Goal: Task Accomplishment & Management: Manage account settings

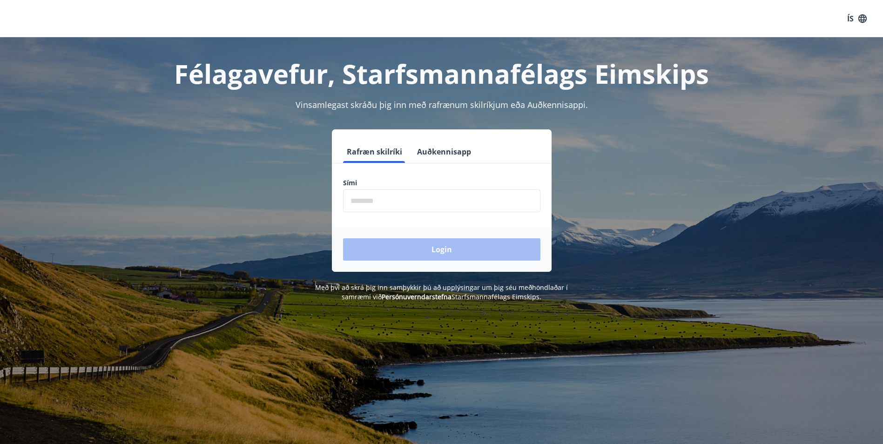
drag, startPoint x: 406, startPoint y: 203, endPoint x: 413, endPoint y: 203, distance: 6.1
click at [406, 203] on input "phone" at bounding box center [441, 200] width 197 height 23
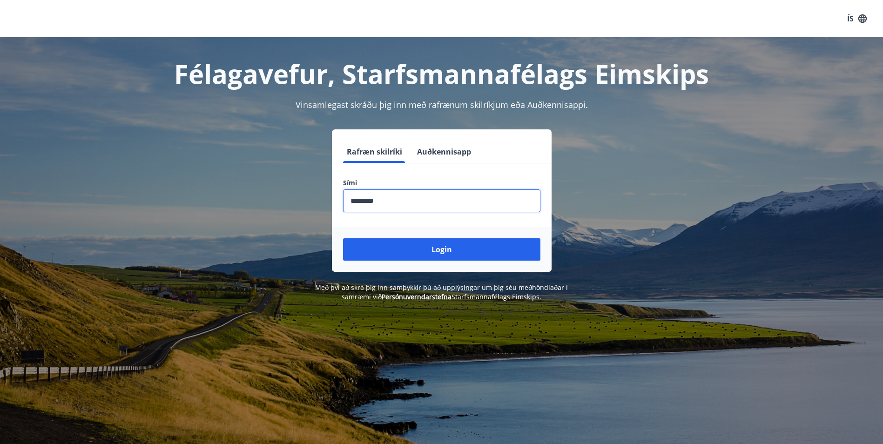
type input "********"
click at [400, 261] on div "Login" at bounding box center [442, 249] width 220 height 45
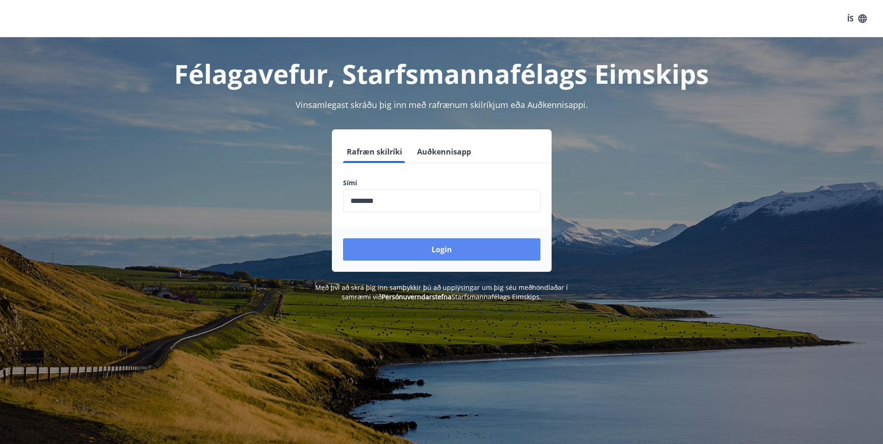
click at [406, 250] on button "Login" at bounding box center [441, 249] width 197 height 22
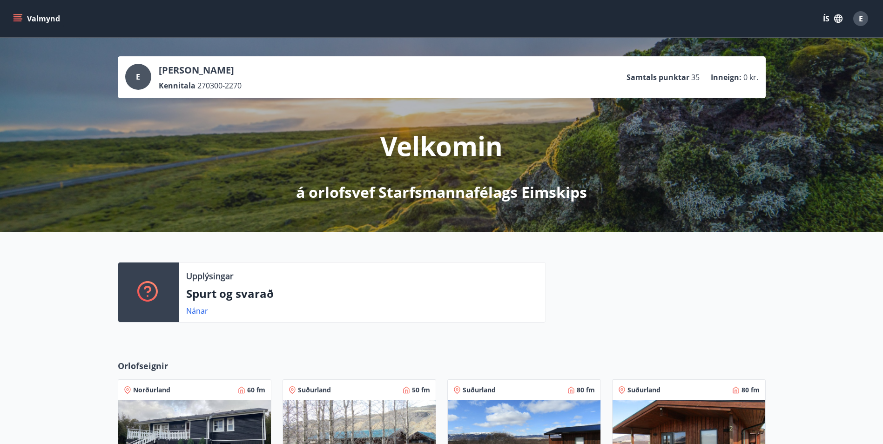
click at [39, 15] on button "Valmynd" at bounding box center [37, 18] width 53 height 17
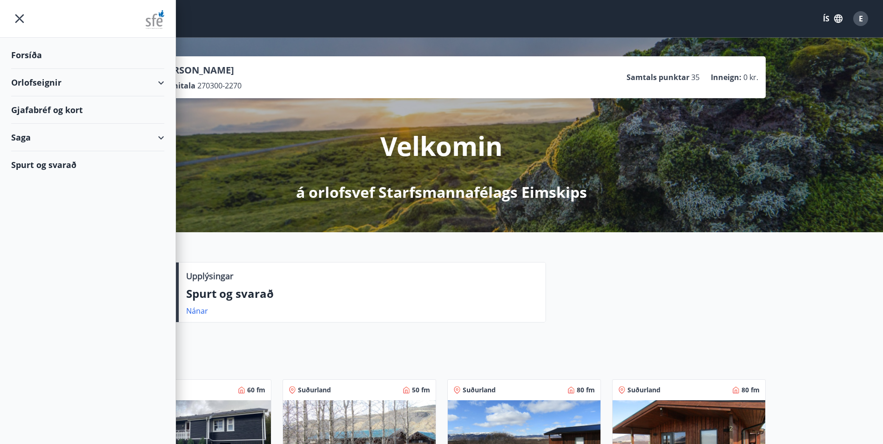
click at [49, 60] on div "Forsíða" at bounding box center [87, 54] width 153 height 27
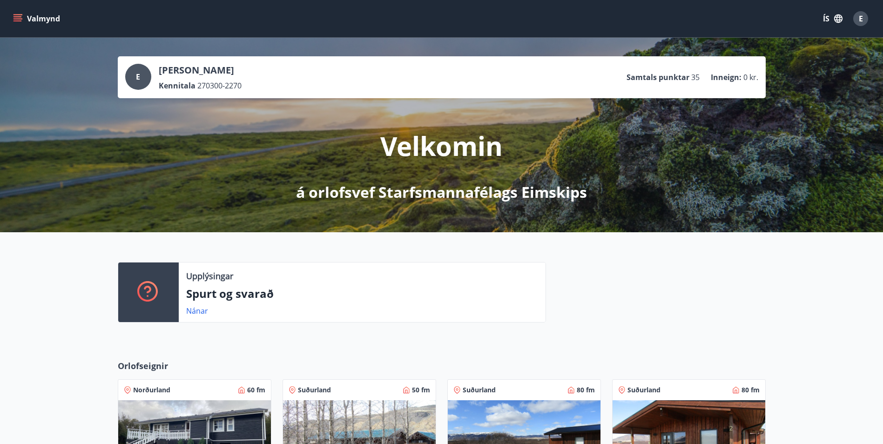
click at [26, 18] on button "Valmynd" at bounding box center [37, 18] width 53 height 17
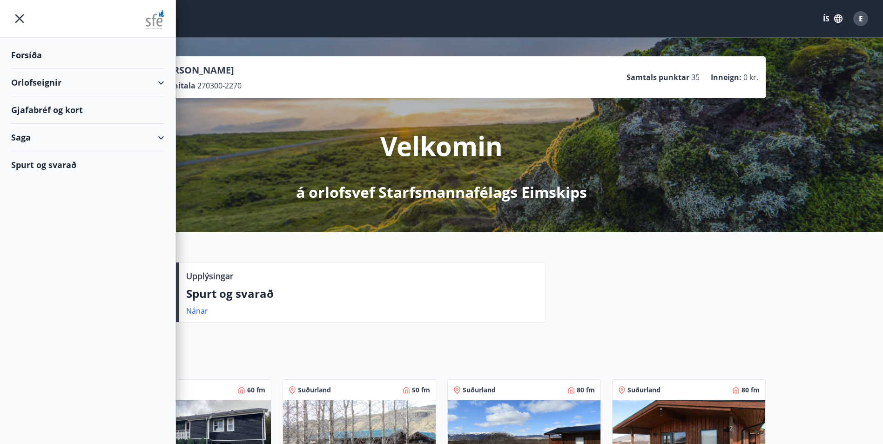
click at [34, 54] on div "Forsíða" at bounding box center [87, 54] width 153 height 27
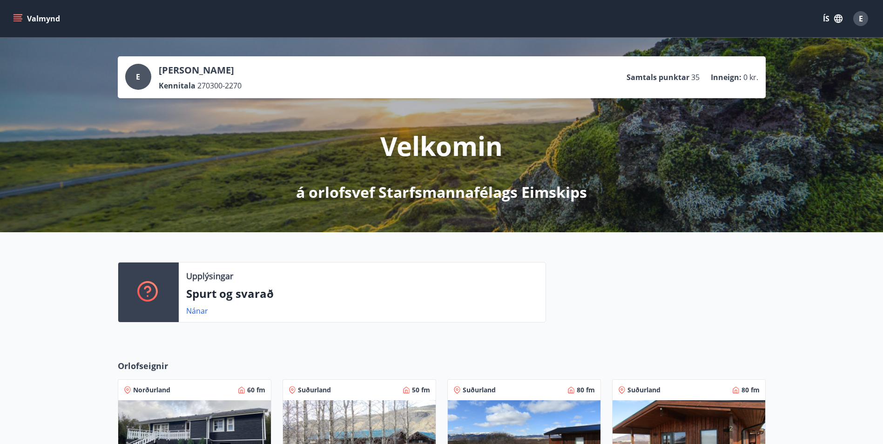
click at [864, 19] on div "E" at bounding box center [860, 18] width 15 height 15
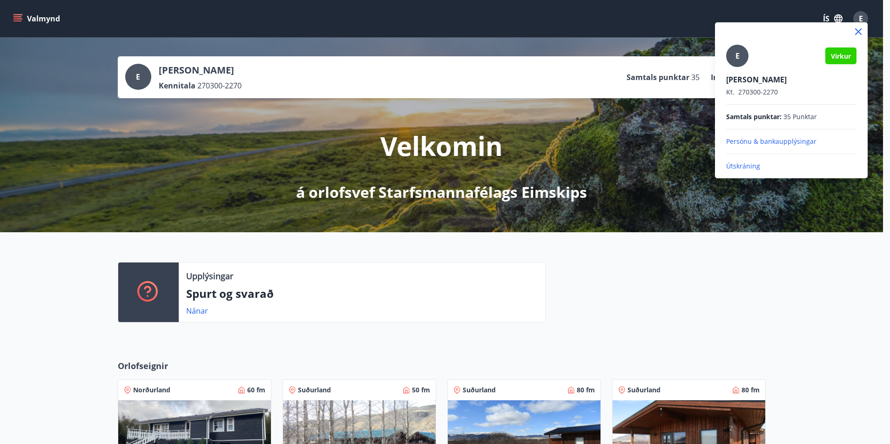
click at [756, 165] on p "Útskráning" at bounding box center [791, 166] width 130 height 9
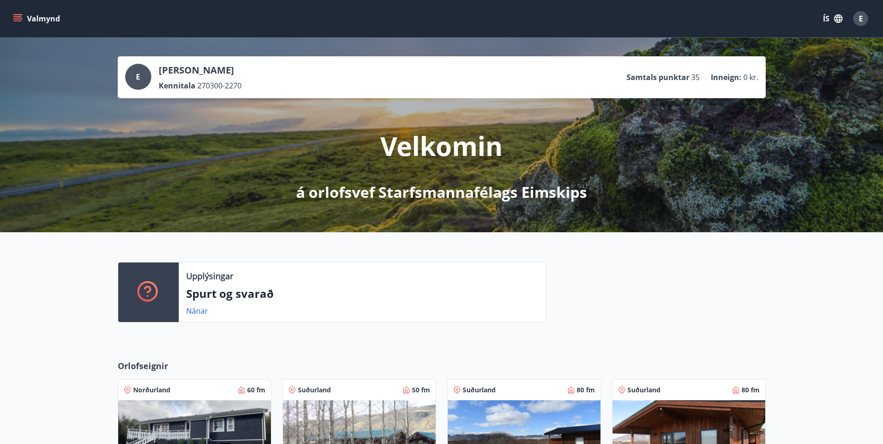
click at [41, 25] on button "Valmynd" at bounding box center [37, 18] width 53 height 17
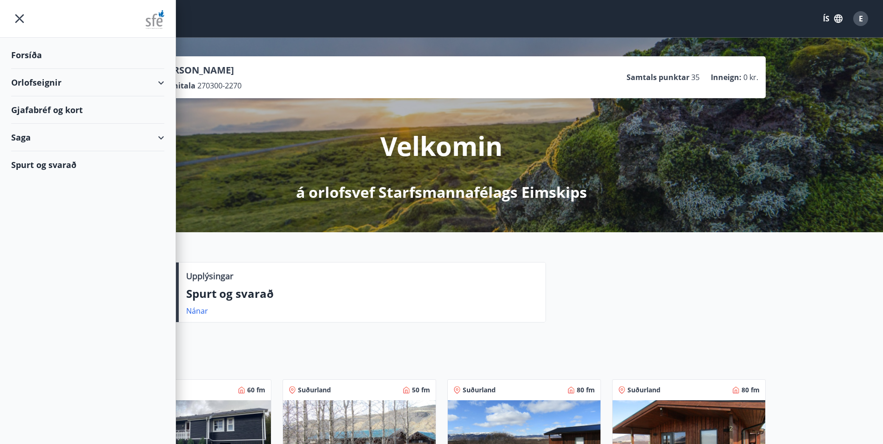
click at [68, 109] on div "Gjafabréf og kort" at bounding box center [87, 109] width 153 height 27
click at [858, 18] on div "E" at bounding box center [860, 18] width 15 height 15
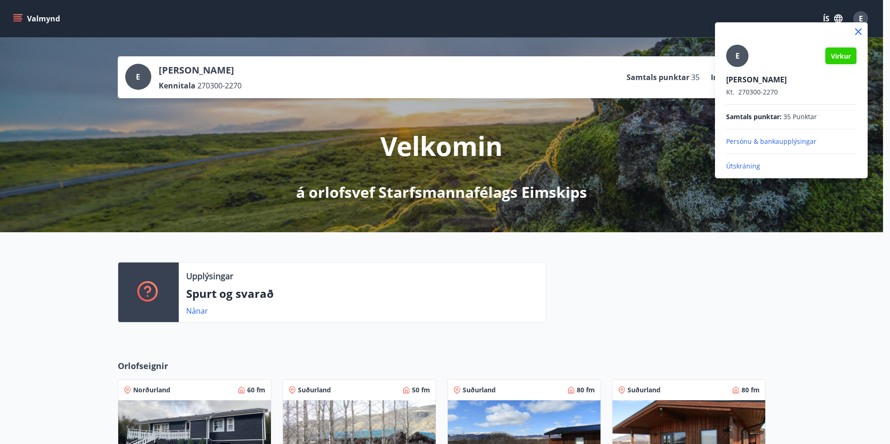
click at [748, 166] on p "Útskráning" at bounding box center [791, 166] width 130 height 9
